Goal: Navigation & Orientation: Find specific page/section

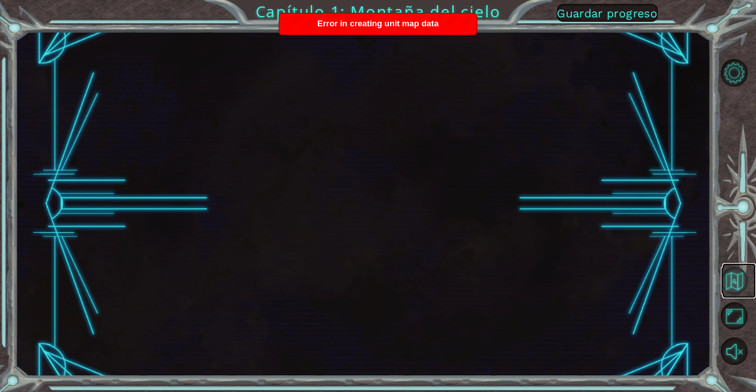
click at [733, 285] on button "Volver al mapa" at bounding box center [735, 281] width 28 height 28
click at [735, 275] on button "Volver al mapa" at bounding box center [735, 281] width 28 height 28
click at [737, 274] on button "Volver al mapa" at bounding box center [735, 281] width 28 height 28
click at [726, 282] on button "Volver al mapa" at bounding box center [735, 281] width 28 height 28
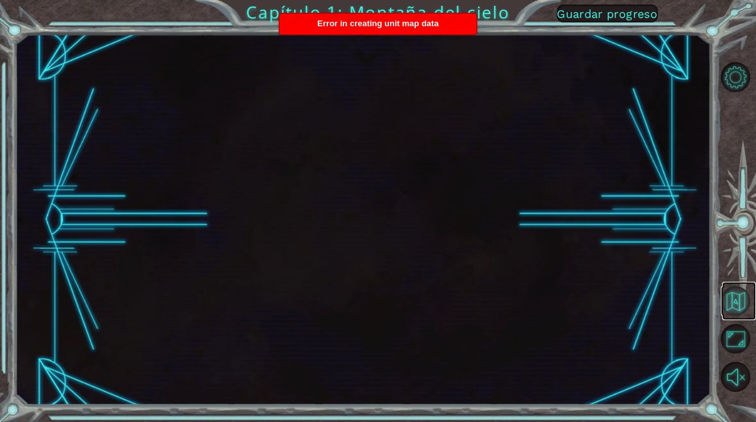
click at [735, 298] on button "Volver al mapa" at bounding box center [735, 301] width 29 height 29
click at [702, 303] on div at bounding box center [363, 220] width 696 height 372
click at [685, 316] on div at bounding box center [363, 220] width 696 height 372
